Goal: Transaction & Acquisition: Purchase product/service

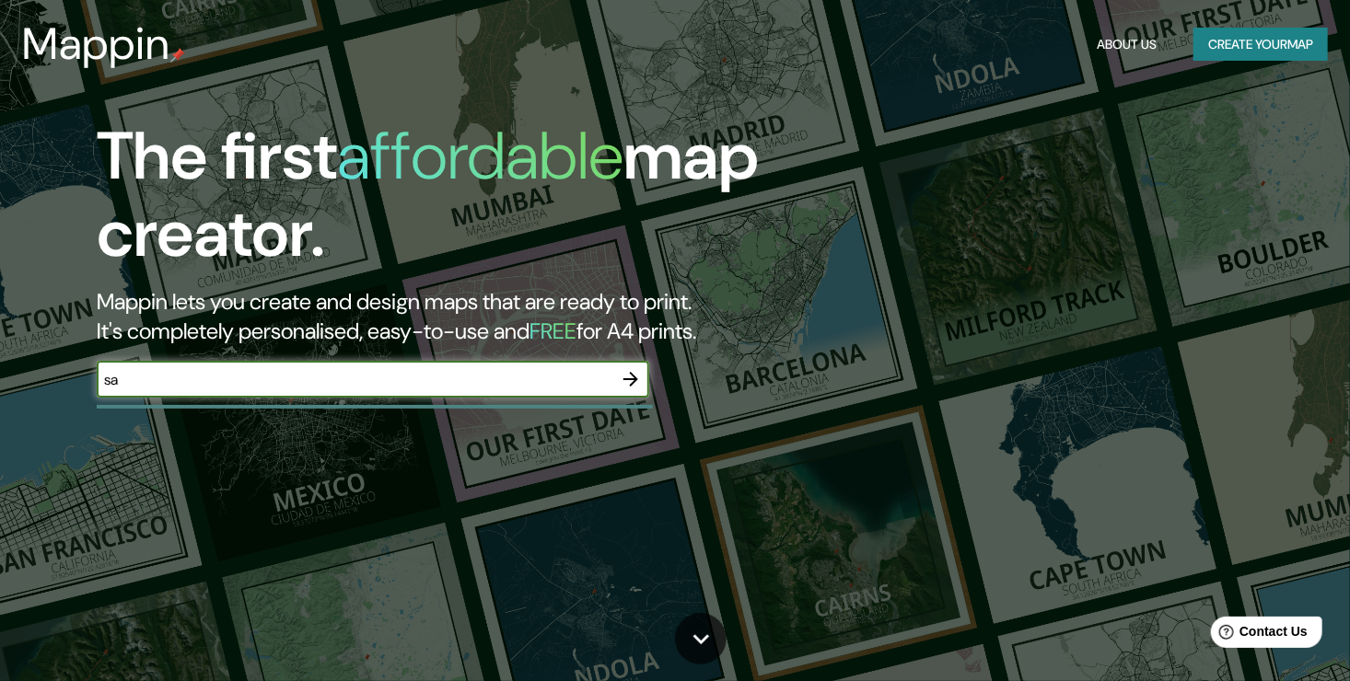
type input "s"
type input "25096"
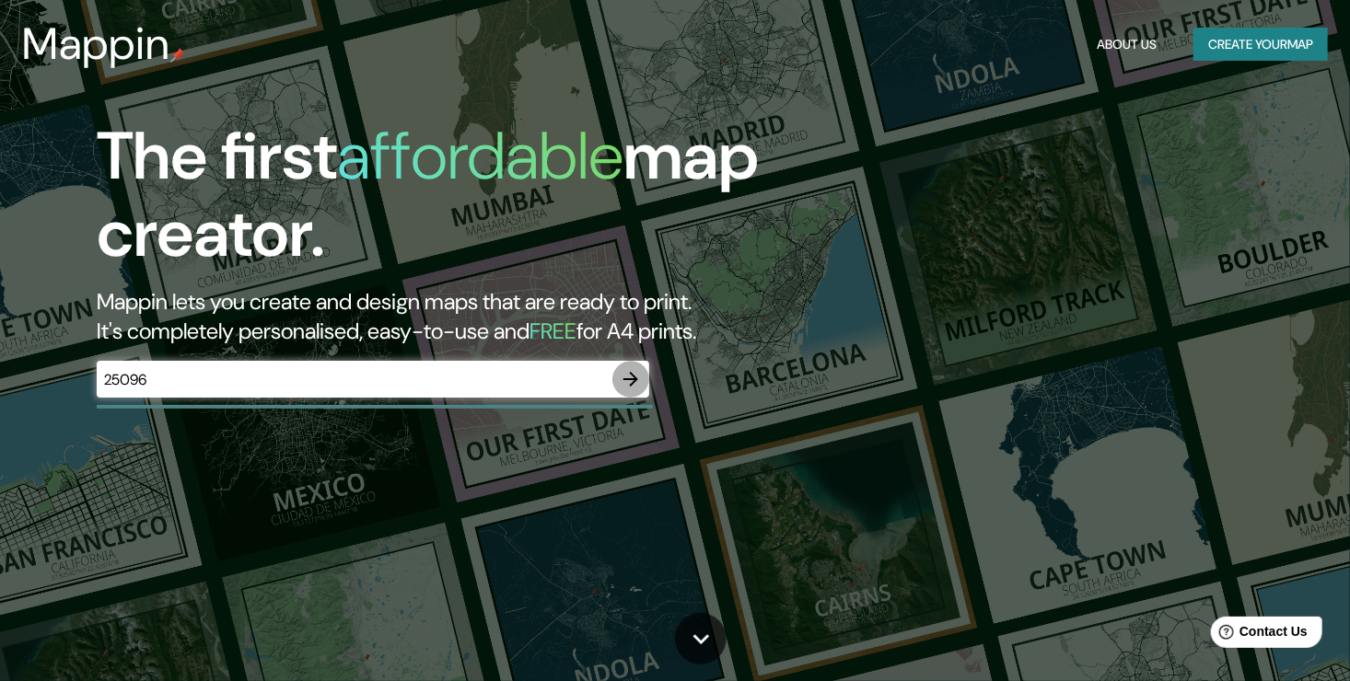
click at [636, 372] on icon "button" at bounding box center [631, 379] width 22 height 22
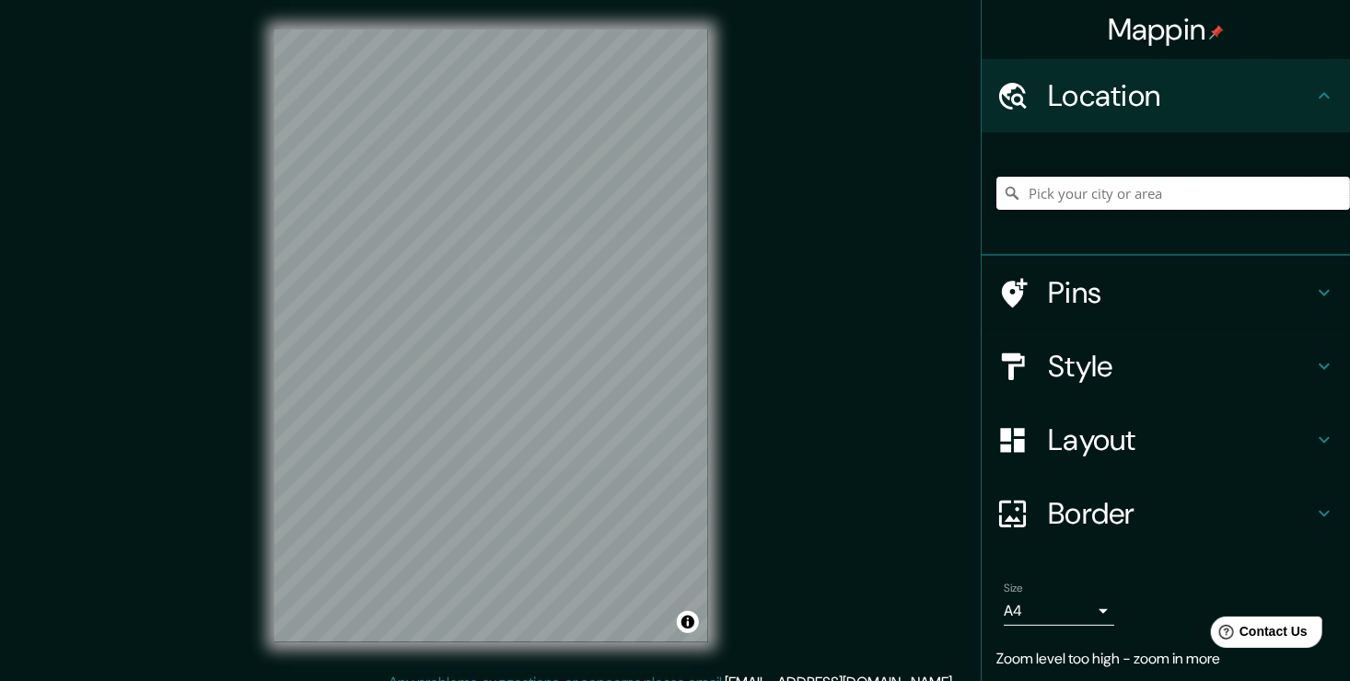
click at [1128, 181] on input "Pick your city or area" at bounding box center [1173, 193] width 354 height 33
type input "Saltillo, Coahuila de Zaragoza, 25096, México"
click at [1120, 194] on input "Saltillo, Coahuila de Zaragoza, 25096, México" at bounding box center [1173, 193] width 354 height 33
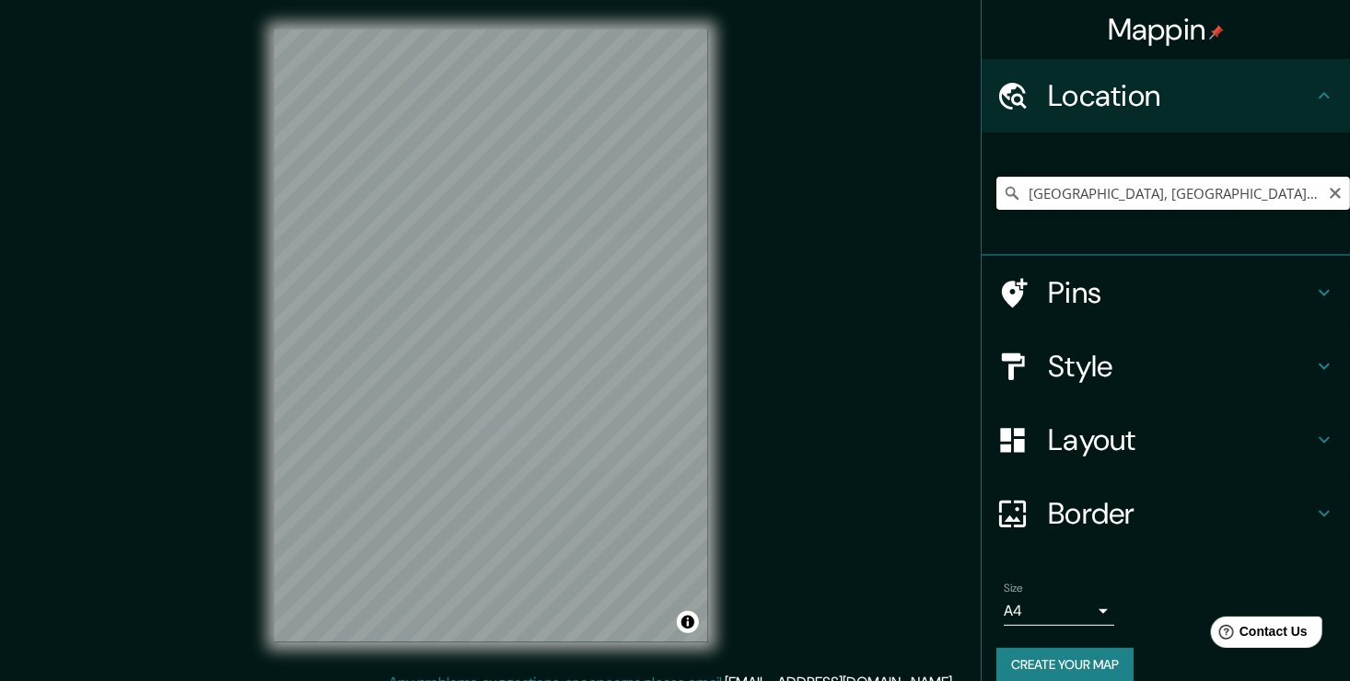
click at [1120, 194] on input "Saltillo, Coahuila de Zaragoza, 25096, México" at bounding box center [1173, 193] width 354 height 33
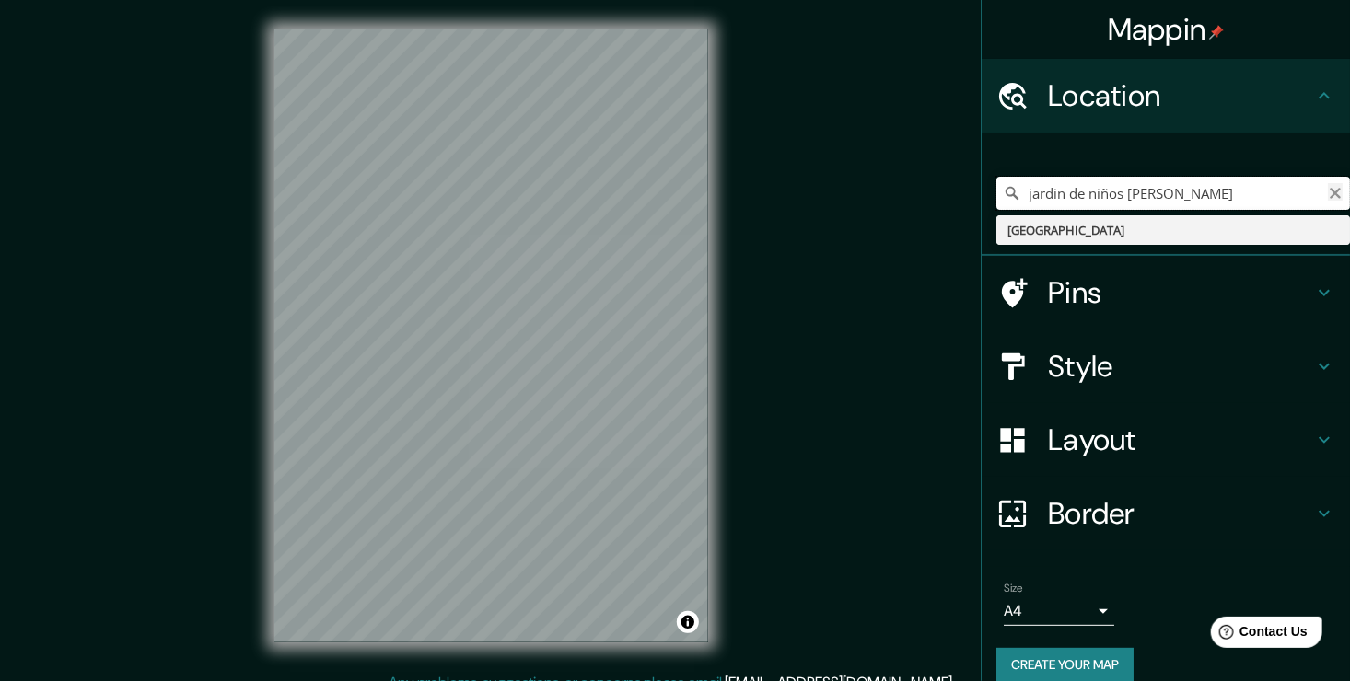
type input "jardin de niños federico"
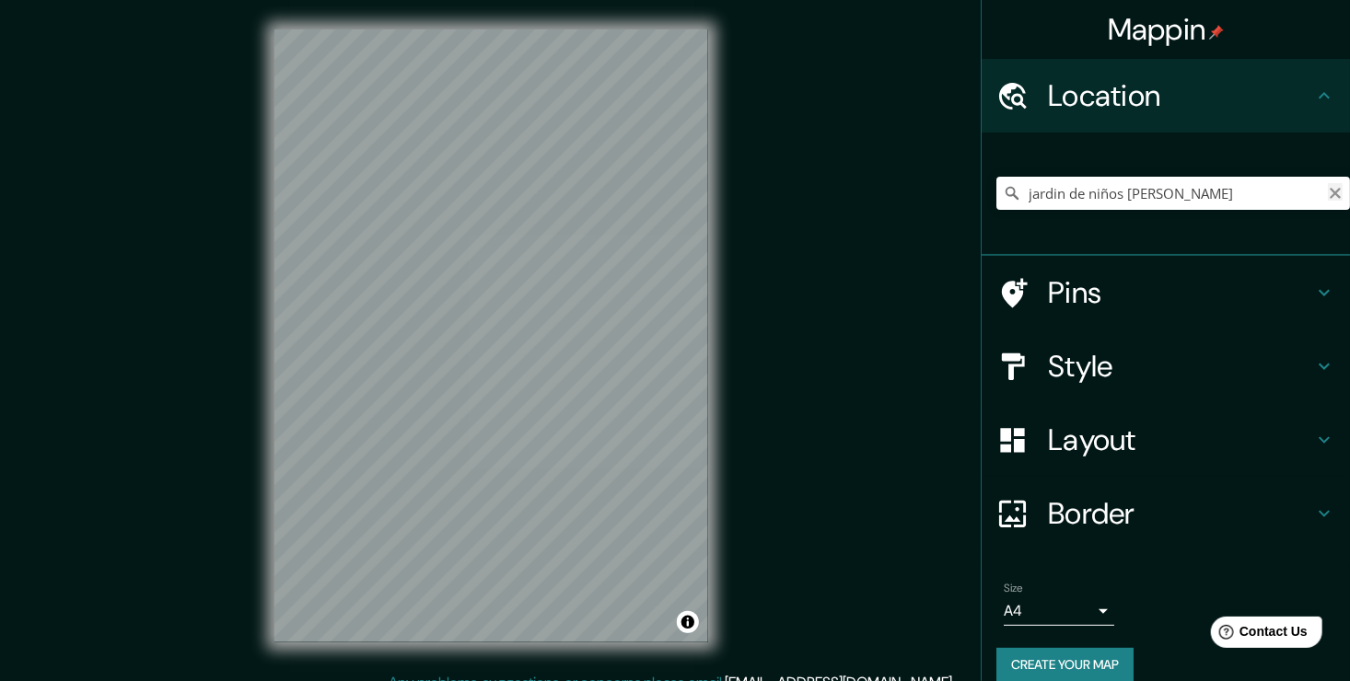
click at [1327, 194] on icon "Clear" at bounding box center [1334, 193] width 15 height 15
click at [1165, 508] on h4 "Border" at bounding box center [1180, 513] width 265 height 37
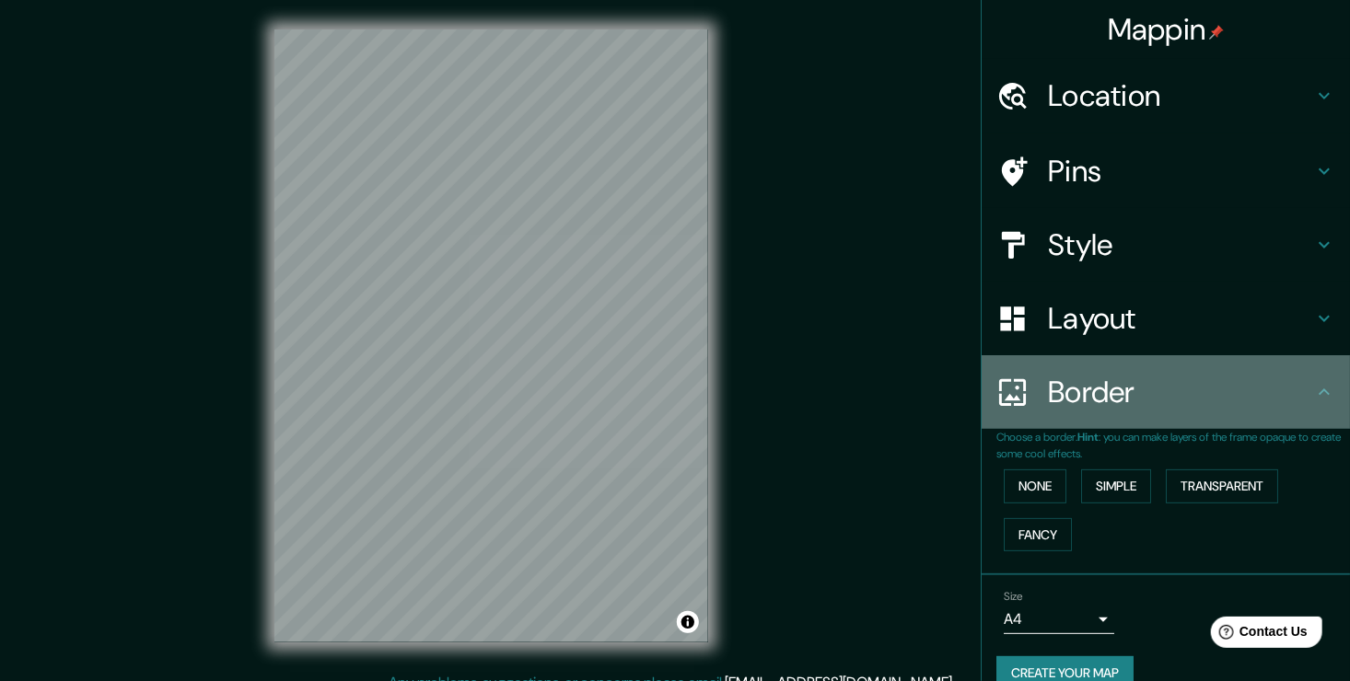
click at [1185, 410] on div "Border" at bounding box center [1165, 392] width 368 height 74
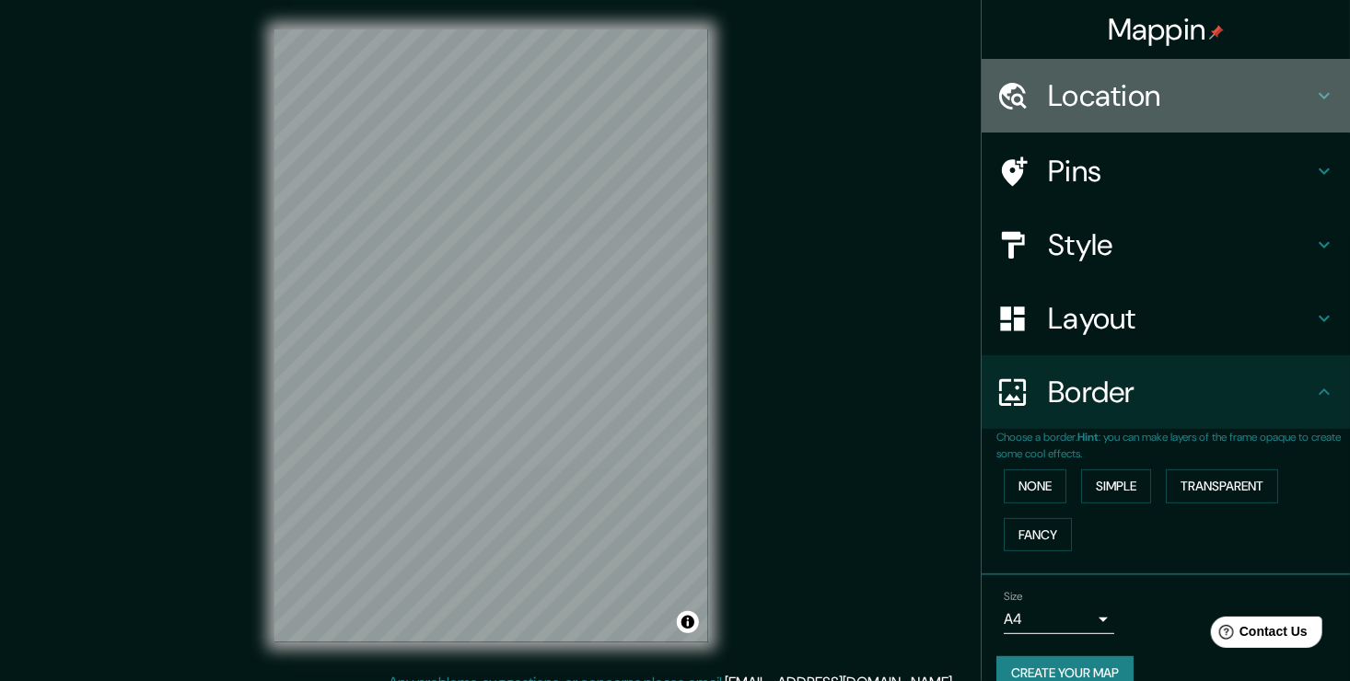
click at [1268, 70] on div "Location" at bounding box center [1165, 96] width 368 height 74
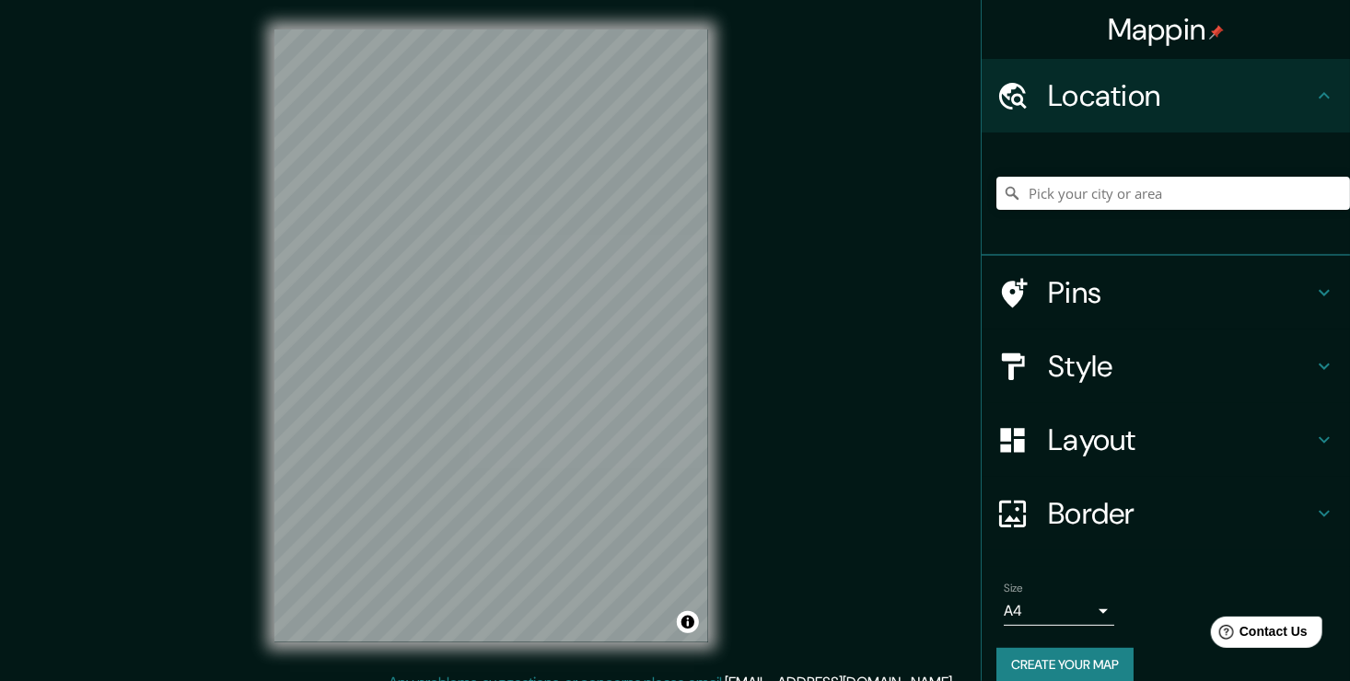
click at [1269, 73] on div "Location" at bounding box center [1165, 96] width 368 height 74
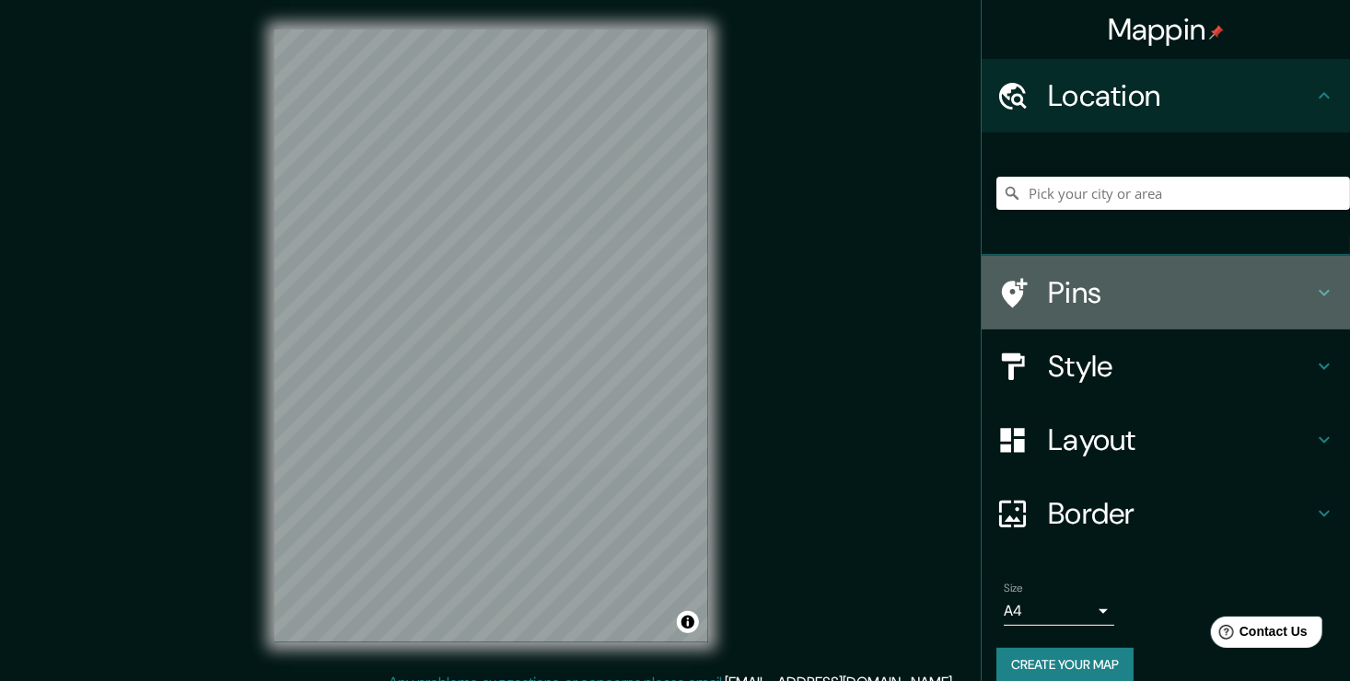
click at [1221, 300] on h4 "Pins" at bounding box center [1180, 292] width 265 height 37
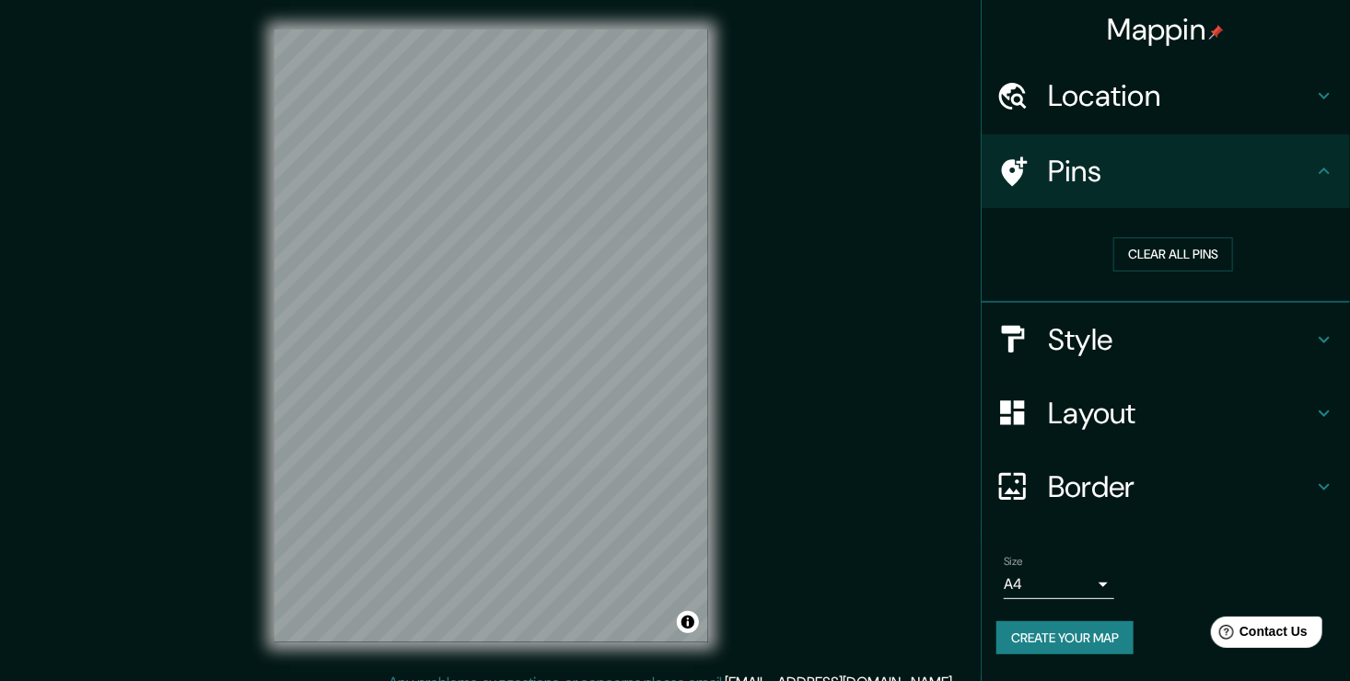
click at [1221, 339] on h4 "Style" at bounding box center [1180, 339] width 265 height 37
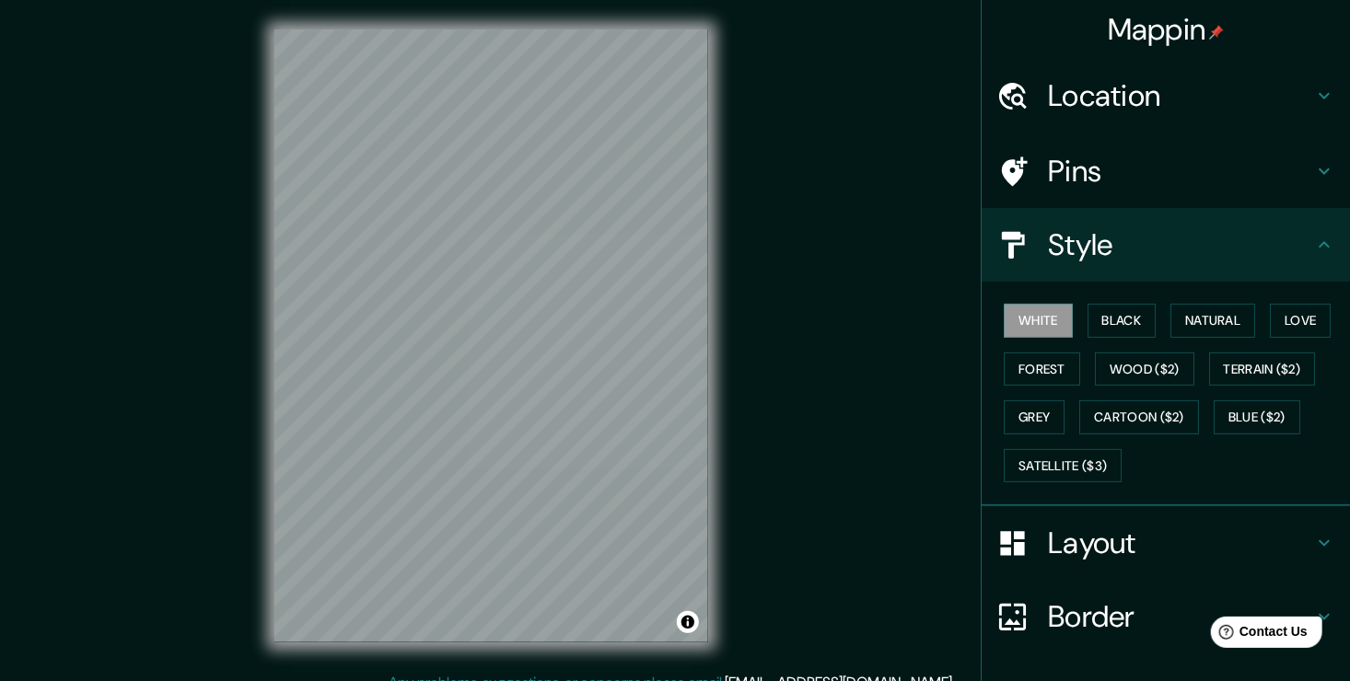
click at [1096, 540] on h4 "Layout" at bounding box center [1180, 543] width 265 height 37
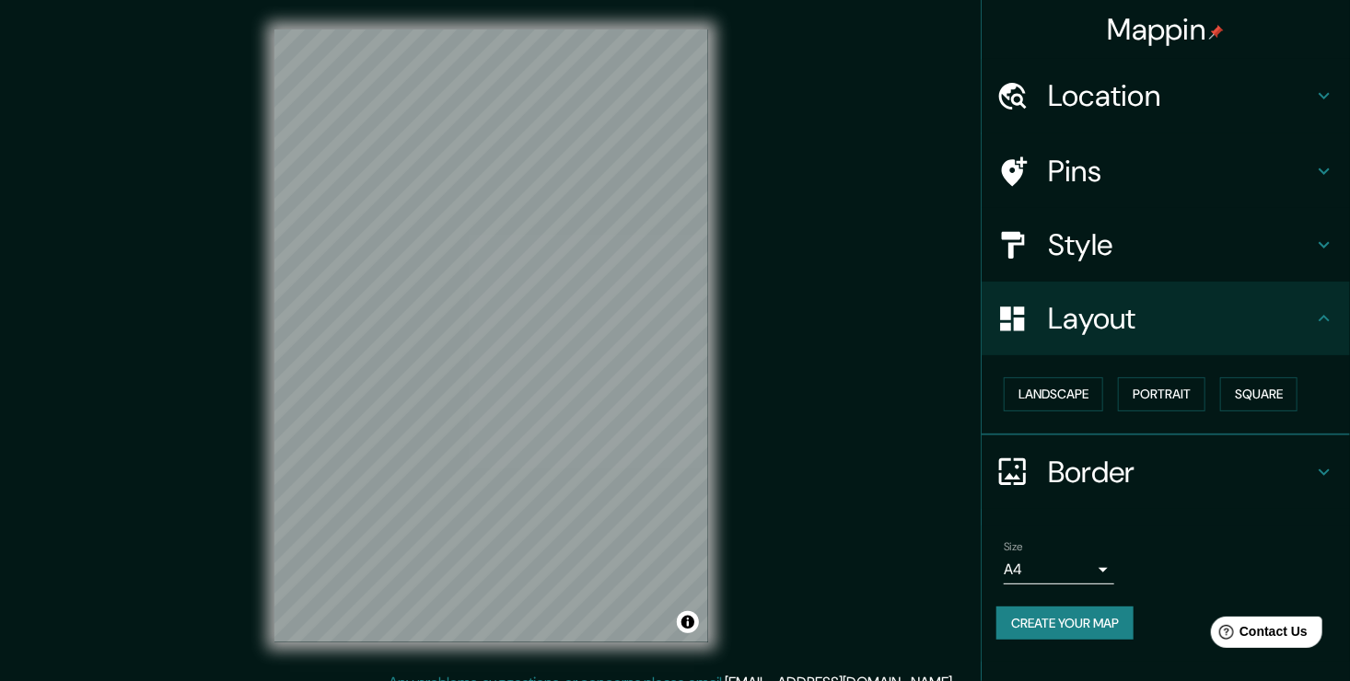
click at [1110, 482] on h4 "Border" at bounding box center [1180, 472] width 265 height 37
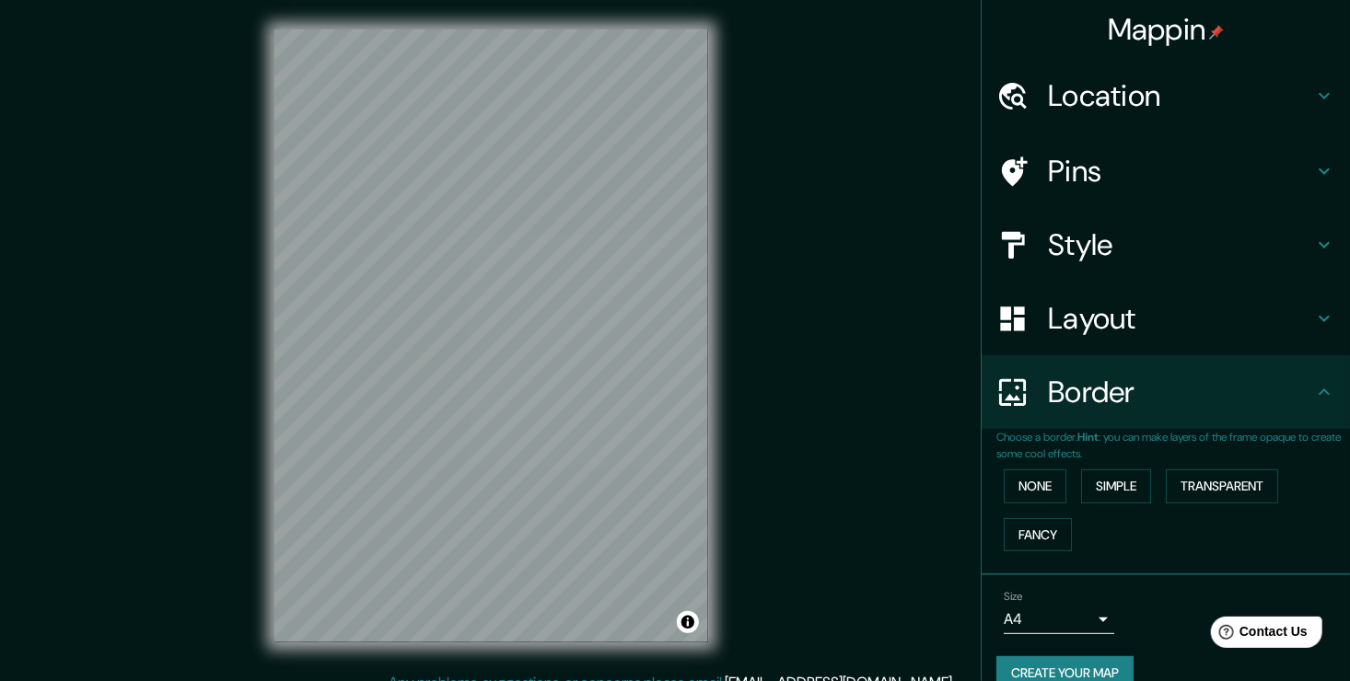
click at [1029, 670] on button "Create your map" at bounding box center [1064, 673] width 137 height 34
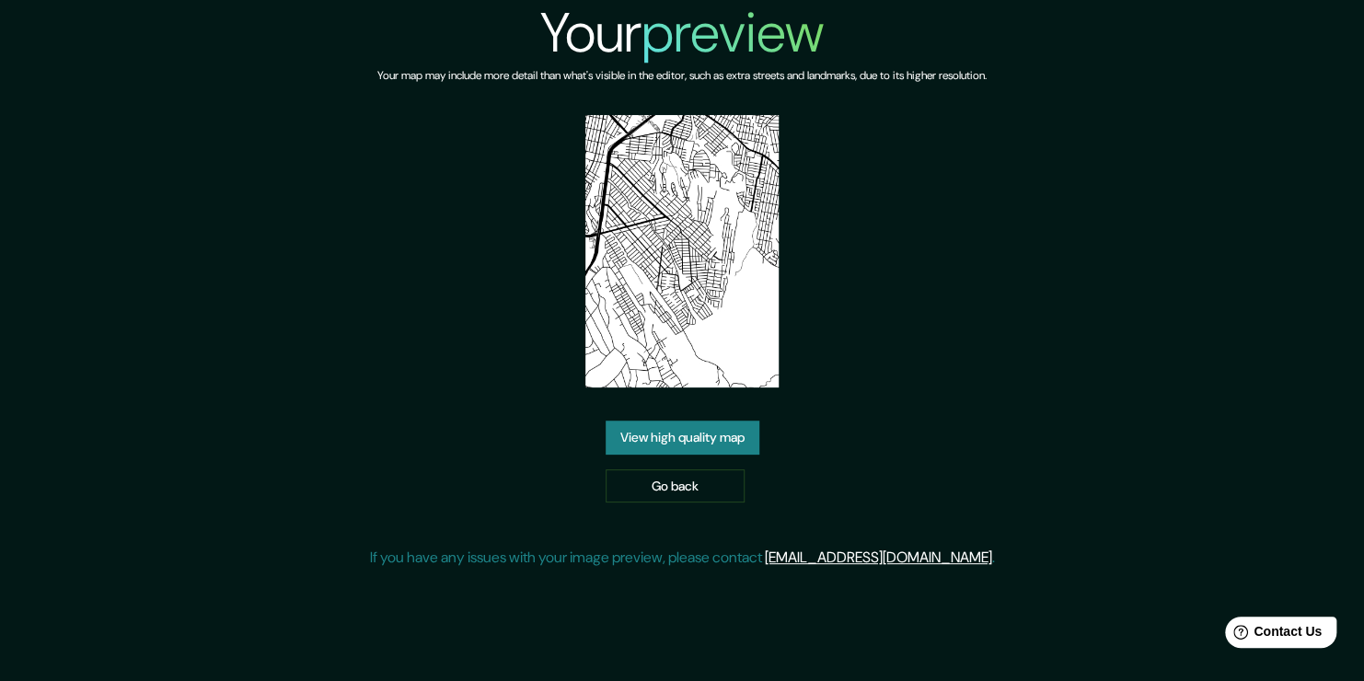
click at [715, 435] on link "View high quality map" at bounding box center [683, 438] width 154 height 34
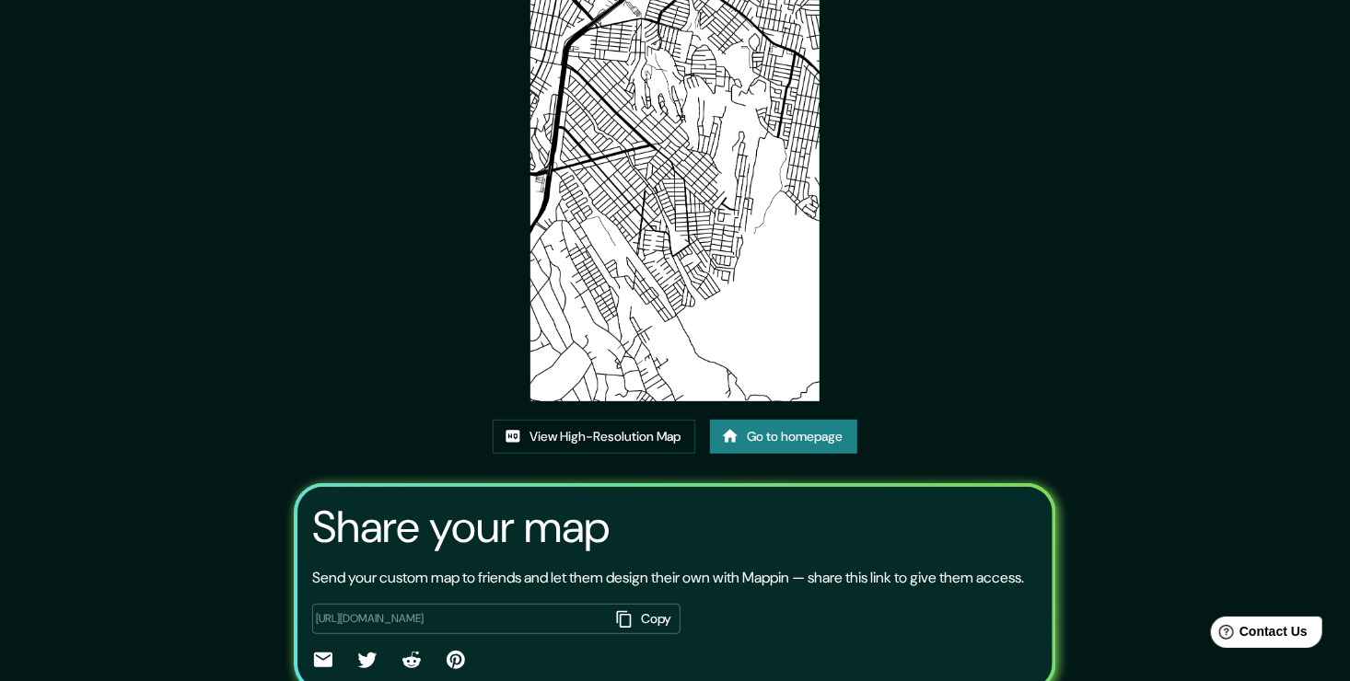
scroll to position [85, 0]
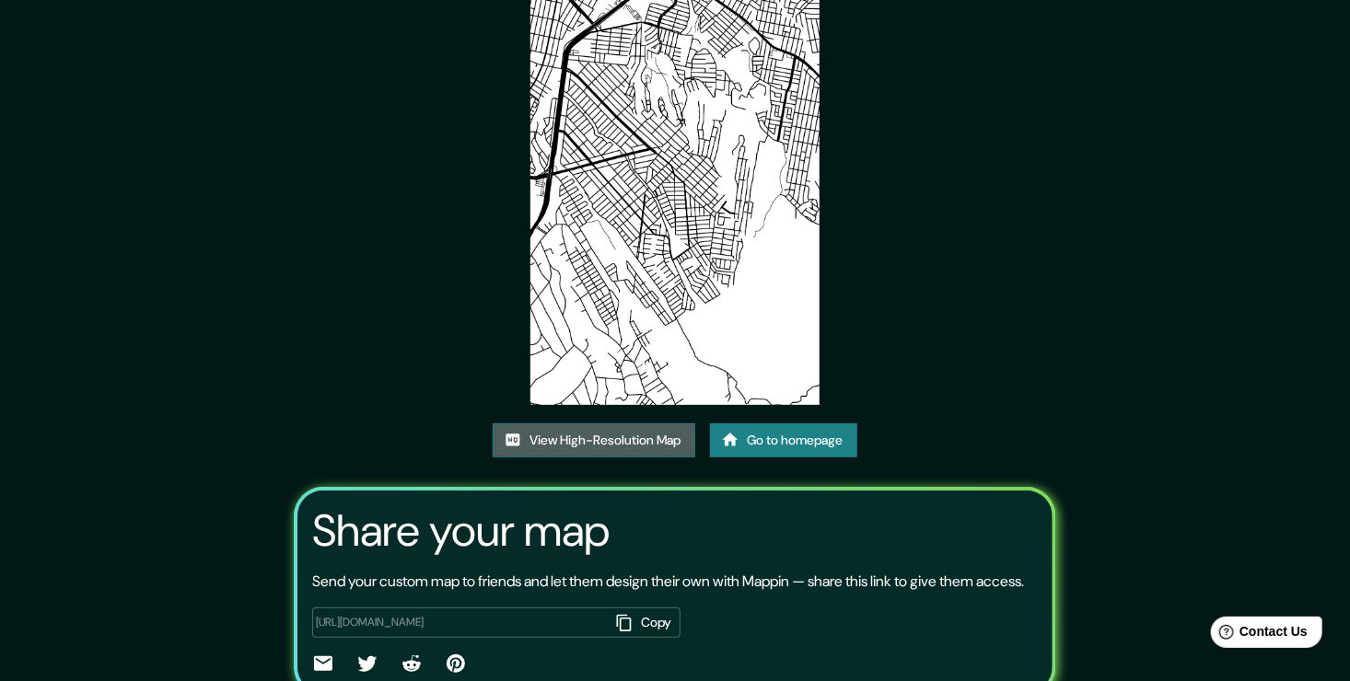
click at [572, 433] on link "View High-Resolution Map" at bounding box center [594, 440] width 203 height 34
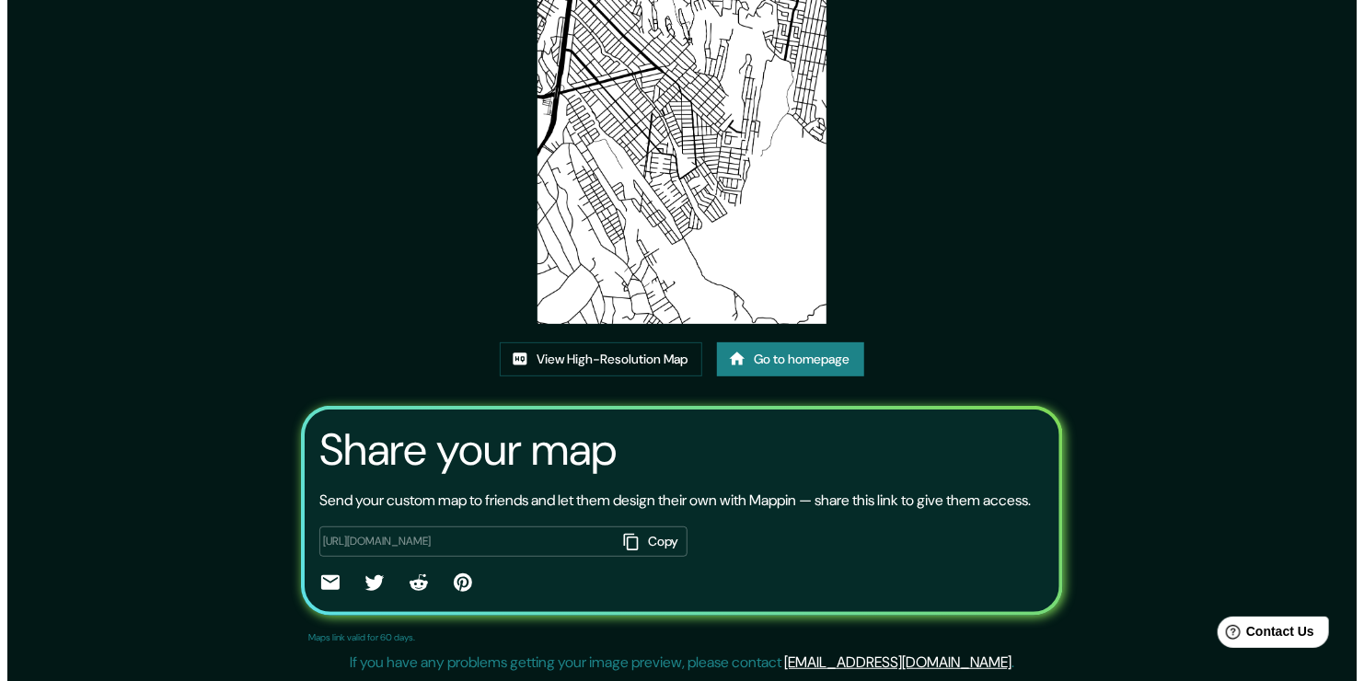
scroll to position [0, 0]
